Goal: Find specific page/section: Find specific page/section

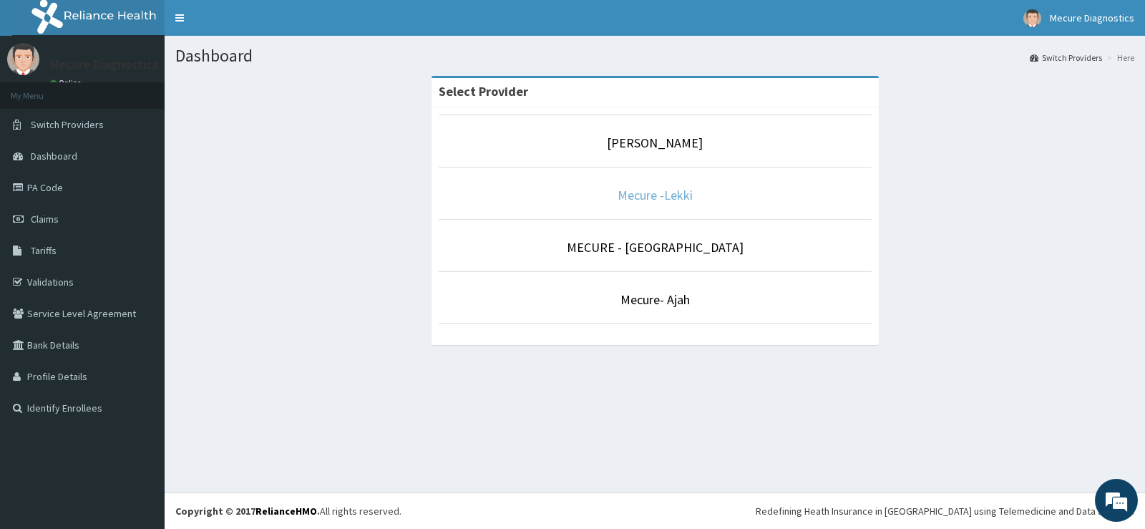
click at [663, 198] on link "Mecure -Lekki" at bounding box center [655, 195] width 75 height 16
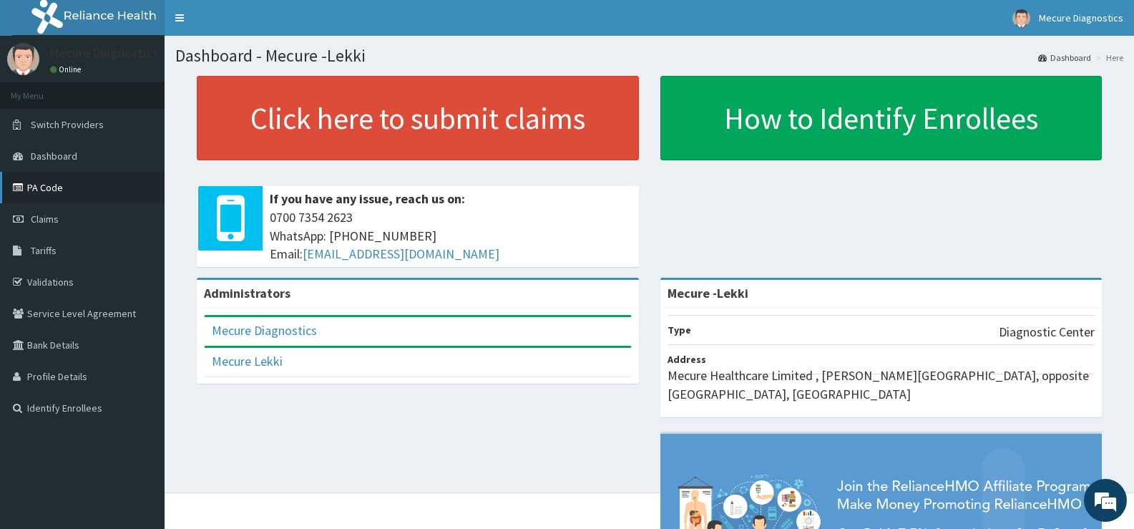
click at [59, 197] on link "PA Code" at bounding box center [82, 187] width 165 height 31
